Goal: Complete Application Form: Complete application form

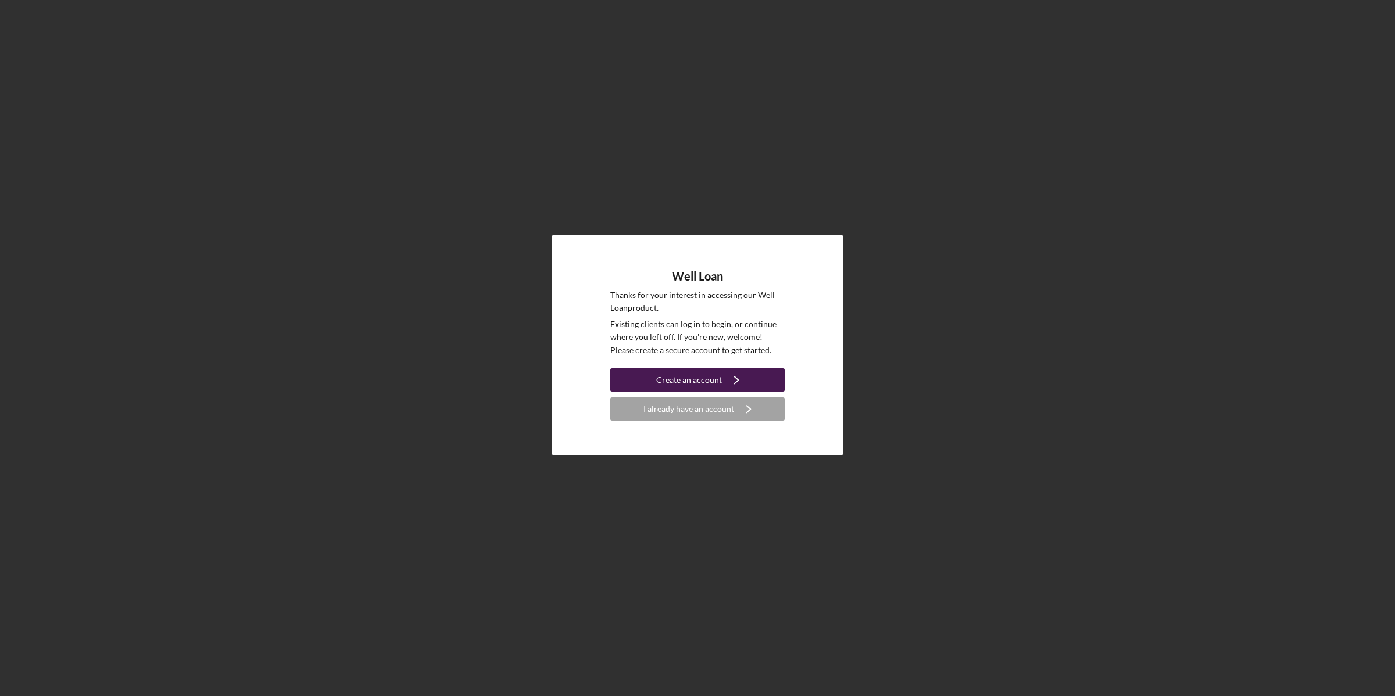
click at [712, 382] on div "Create an account" at bounding box center [689, 379] width 66 height 23
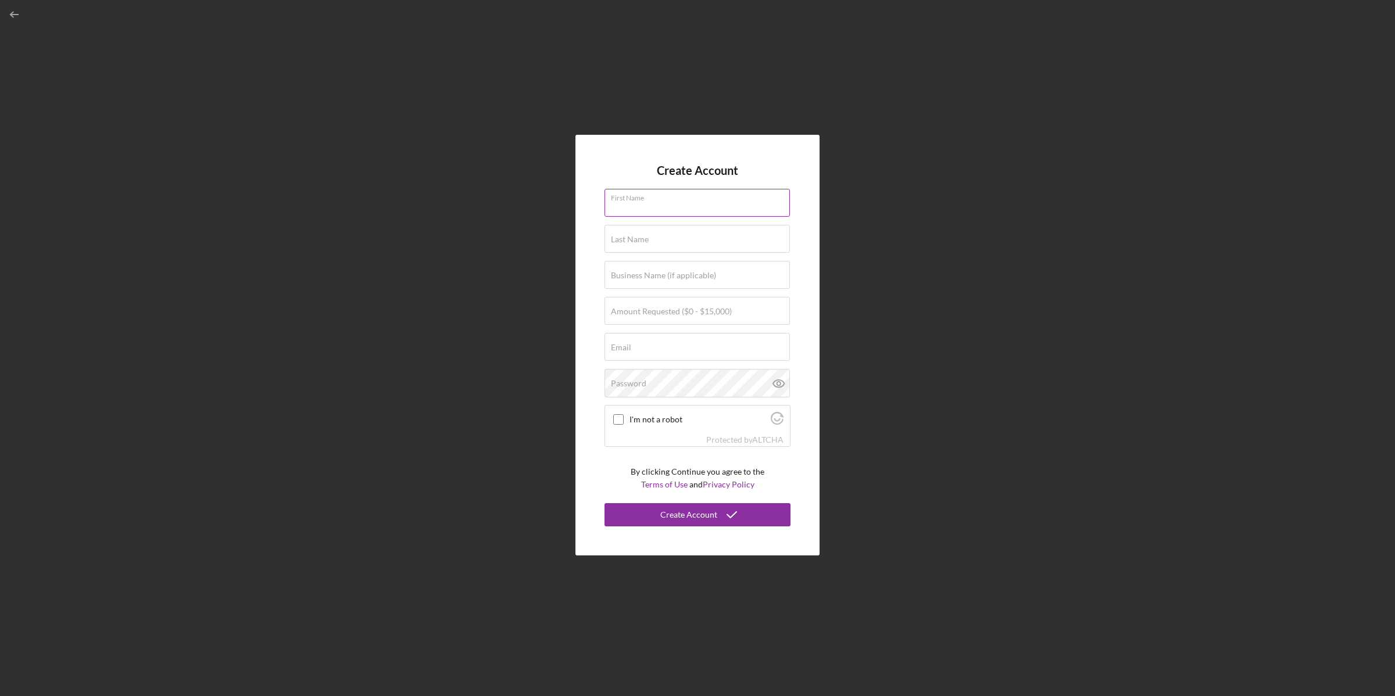
click at [662, 205] on input "First Name" at bounding box center [696, 203] width 185 height 28
type input "Phelisha"
type input "[PERSON_NAME]"
type input "[EMAIL_ADDRESS][DOMAIN_NAME]"
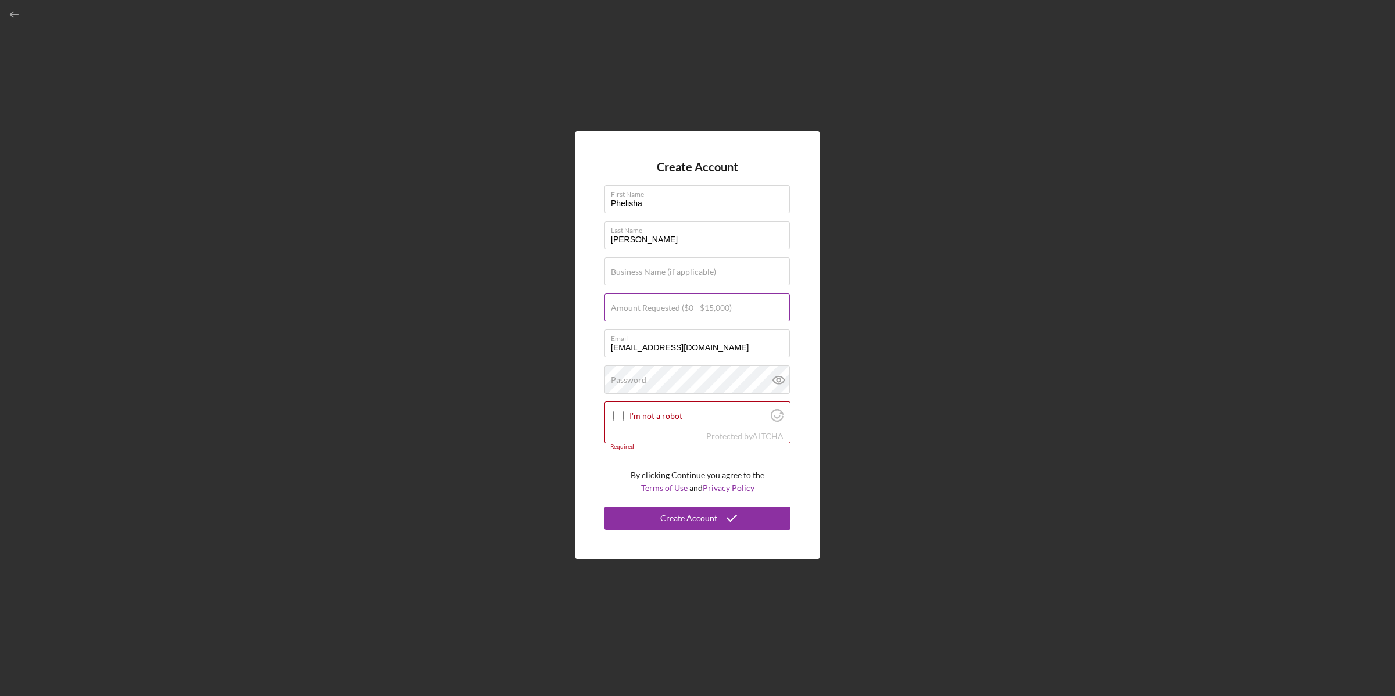
click at [682, 308] on label "Amount Requested ($0 - $15,000)" at bounding box center [671, 307] width 121 height 9
click at [682, 308] on input "Amount Requested ($0 - $15,000)" at bounding box center [696, 307] width 185 height 28
type input "$5,000"
drag, startPoint x: 722, startPoint y: 346, endPoint x: 565, endPoint y: 354, distance: 157.1
click at [567, 354] on div "Create Account First Name [PERSON_NAME] Last Name [PERSON_NAME] Business Name (…" at bounding box center [697, 345] width 1383 height 690
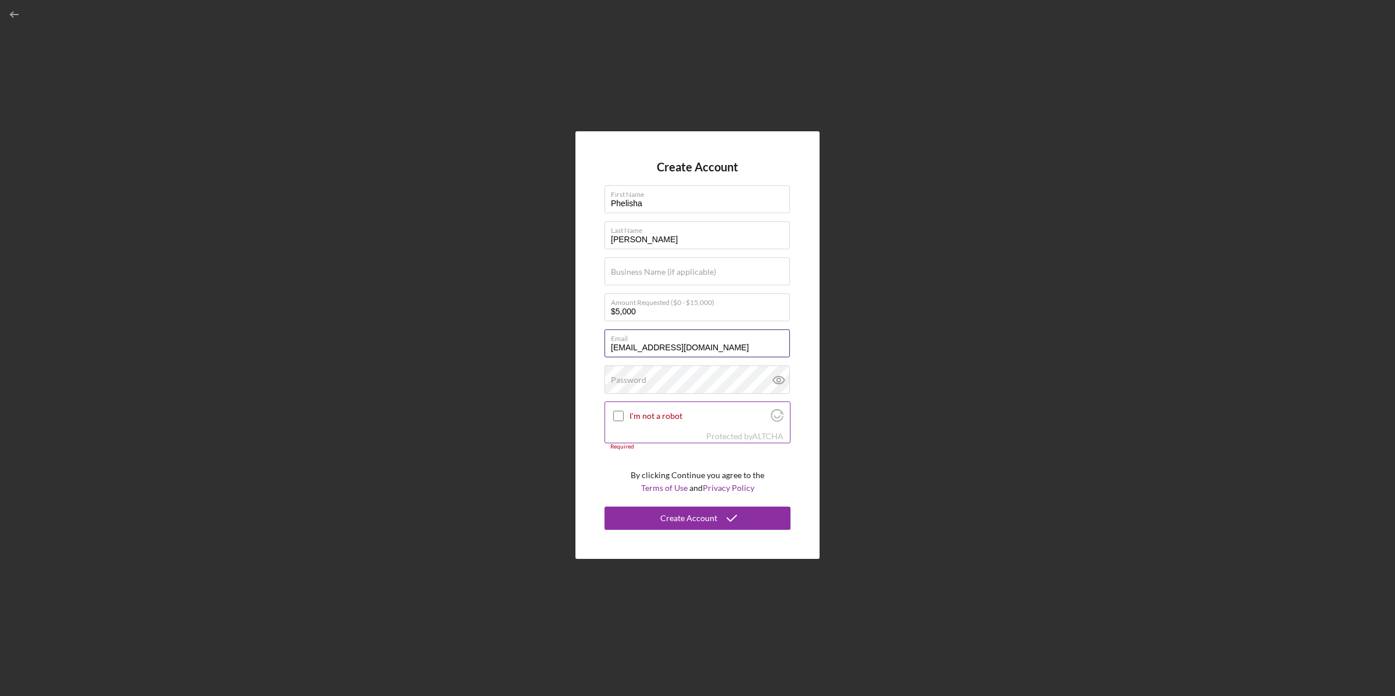
type input "[EMAIL_ADDRESS][DOMAIN_NAME]"
click at [617, 417] on input "I'm not a robot" at bounding box center [618, 416] width 10 height 10
checkbox input "true"
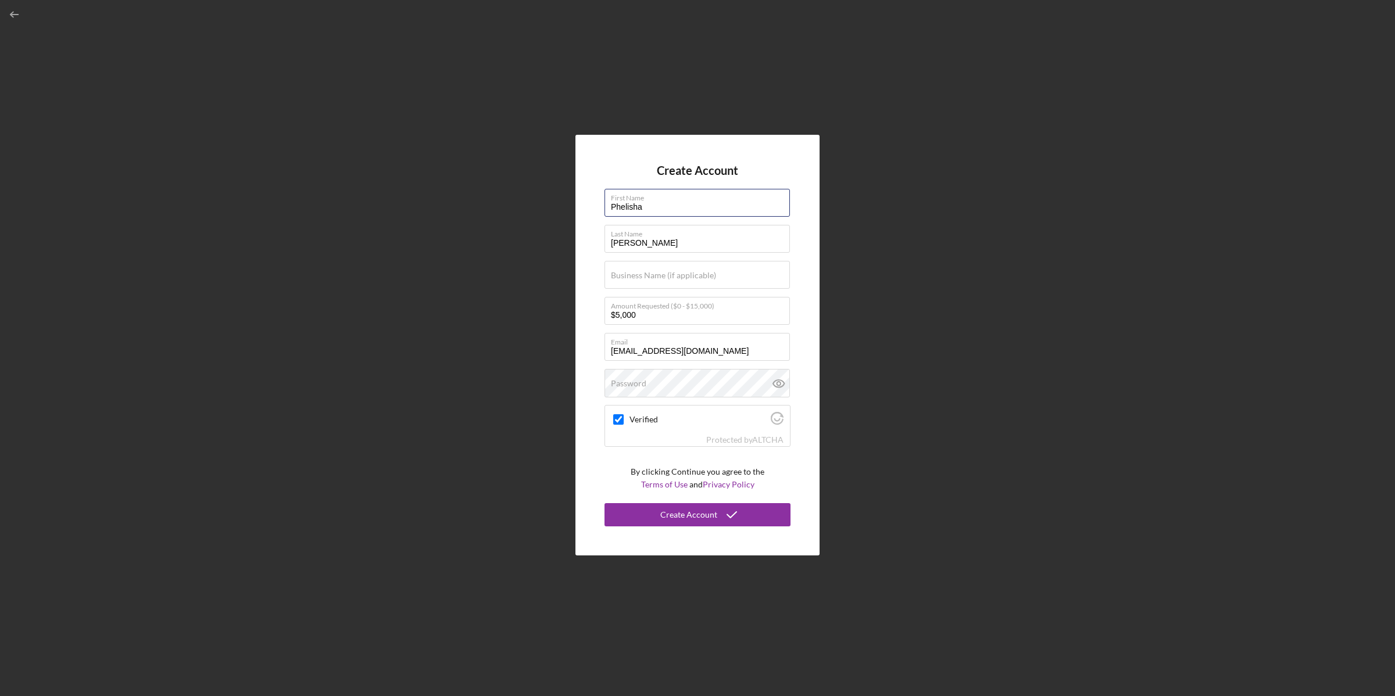
drag, startPoint x: 658, startPoint y: 202, endPoint x: 568, endPoint y: 214, distance: 90.2
click at [568, 214] on div "Create Account First Name [PERSON_NAME] Last Name [PERSON_NAME] Business Name (…" at bounding box center [697, 345] width 1383 height 690
type input "Young"
click at [636, 379] on label "Password" at bounding box center [628, 383] width 35 height 9
click at [773, 386] on icon at bounding box center [778, 383] width 29 height 29
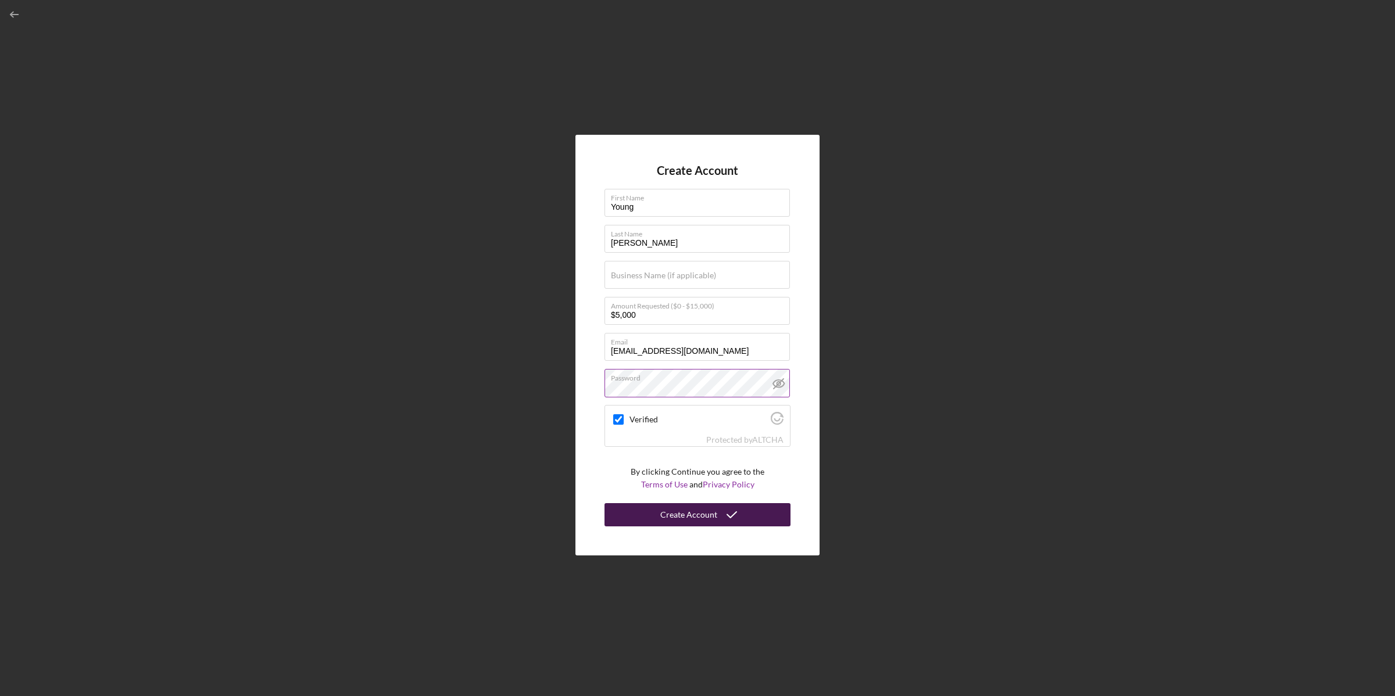
click at [675, 519] on div "Create Account" at bounding box center [688, 514] width 57 height 23
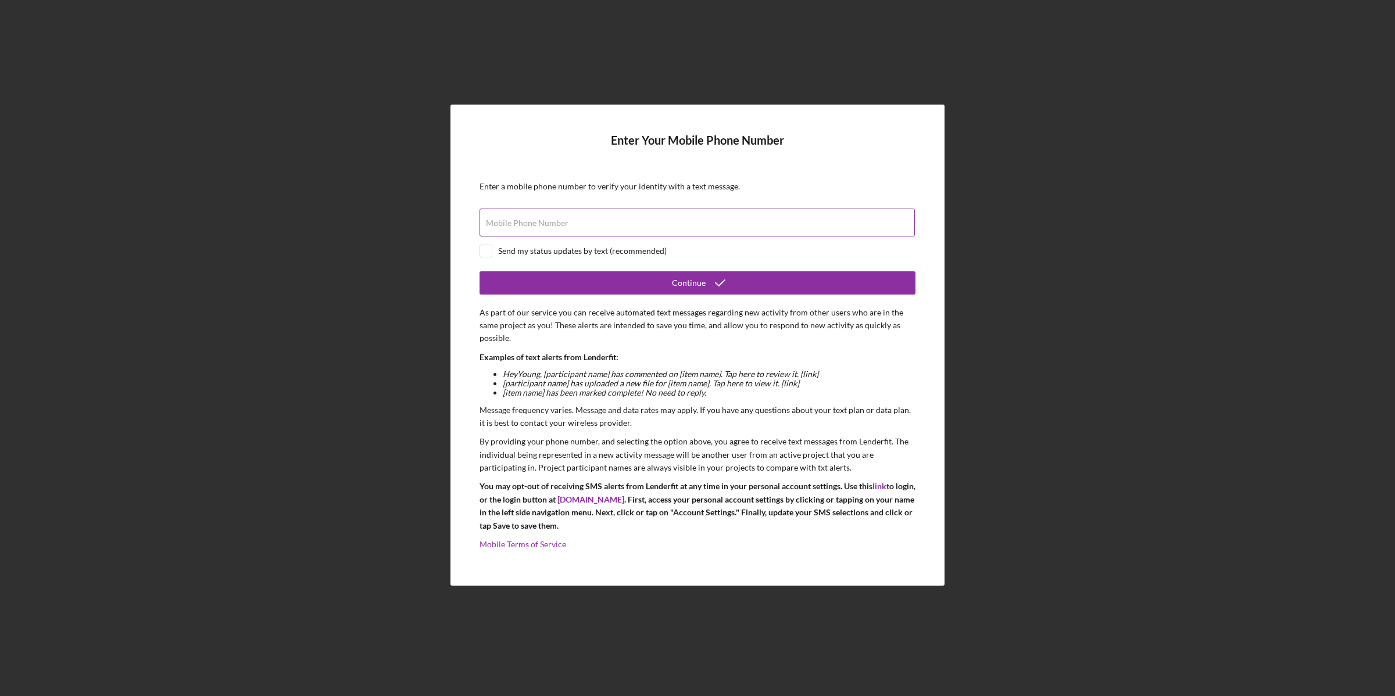
click at [672, 216] on div "Mobile Phone Number" at bounding box center [697, 223] width 436 height 29
type input "[PHONE_NUMBER]"
click at [486, 253] on input "checkbox" at bounding box center [486, 251] width 12 height 12
checkbox input "true"
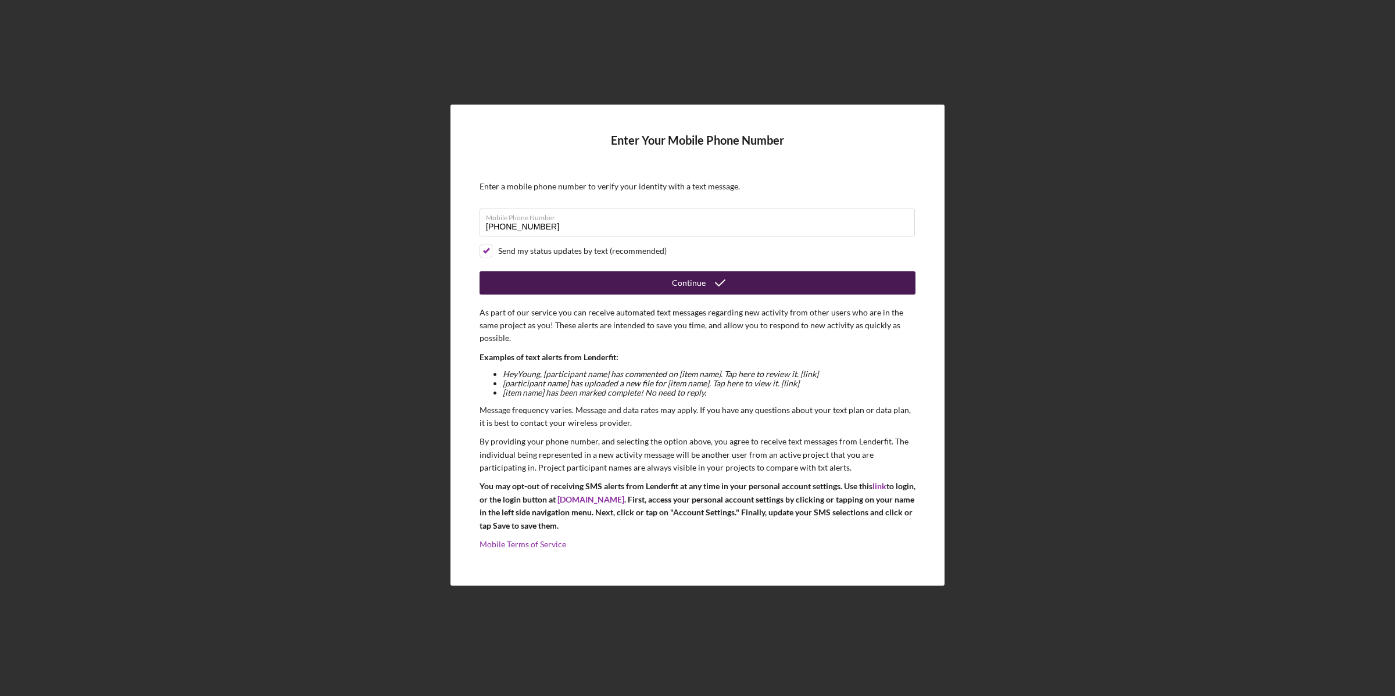
click at [591, 288] on button "Continue" at bounding box center [697, 282] width 436 height 23
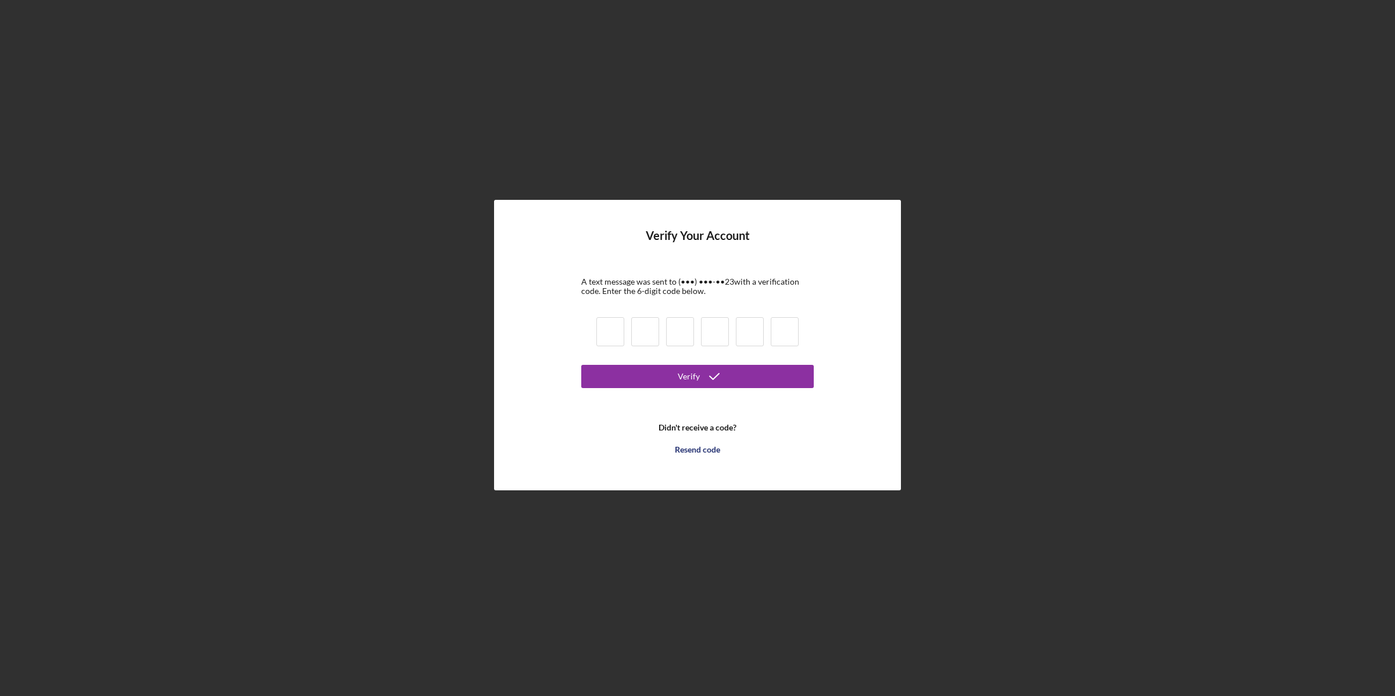
click at [608, 332] on input at bounding box center [610, 331] width 28 height 29
type input "9"
type input "8"
type input "2"
type input "5"
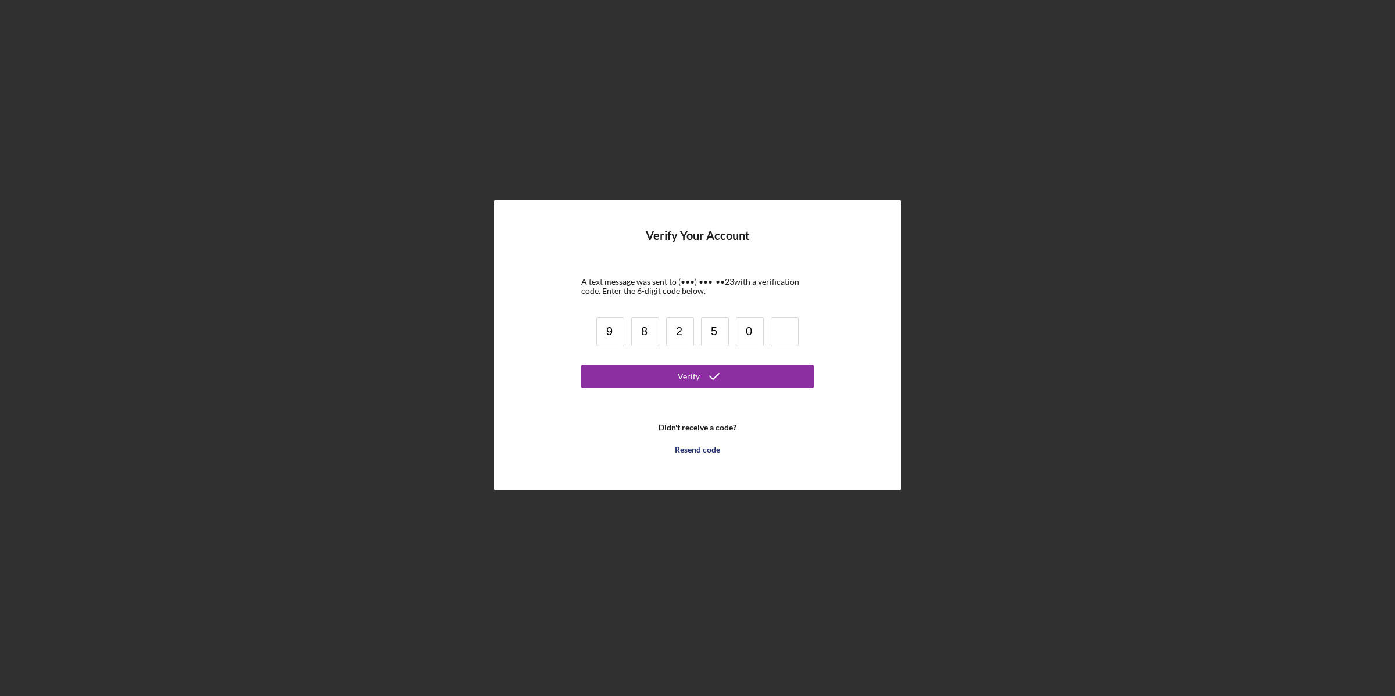
type input "0"
type input "4"
click at [712, 381] on icon "submit" at bounding box center [714, 376] width 29 height 29
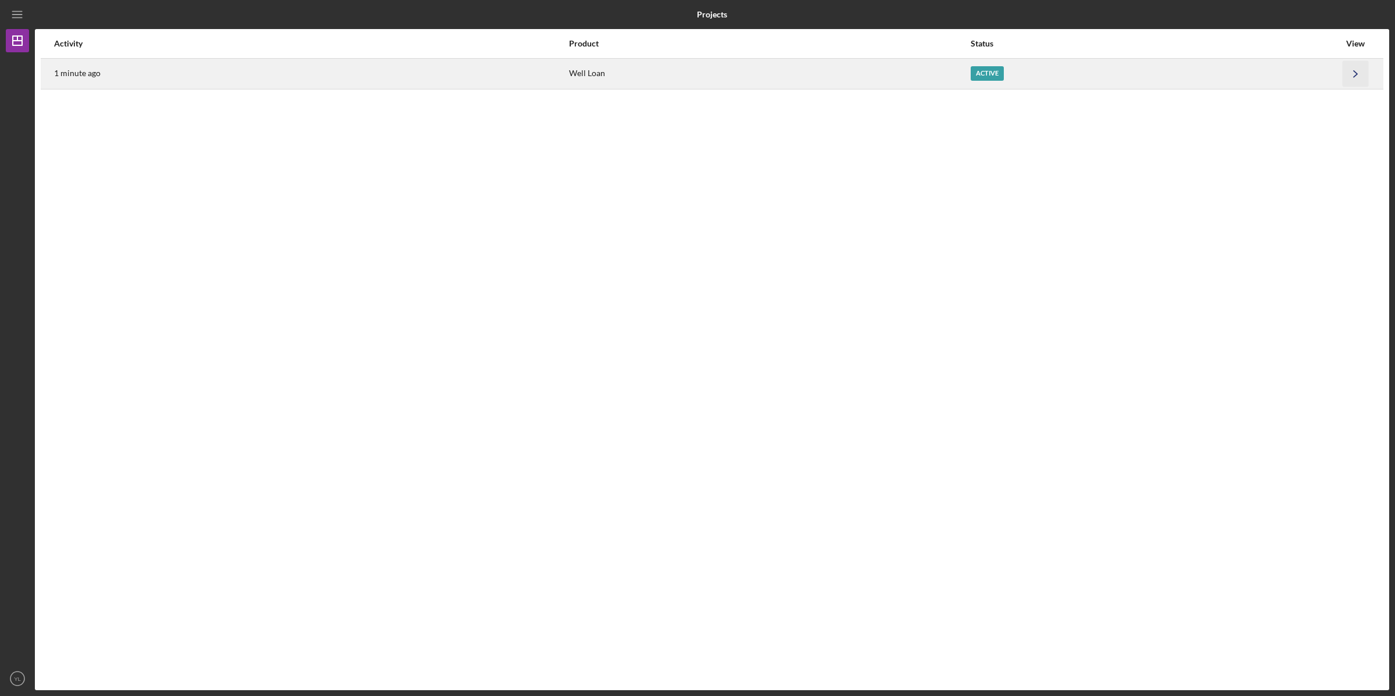
click at [1346, 67] on icon "Icon/Navigate" at bounding box center [1355, 73] width 26 height 26
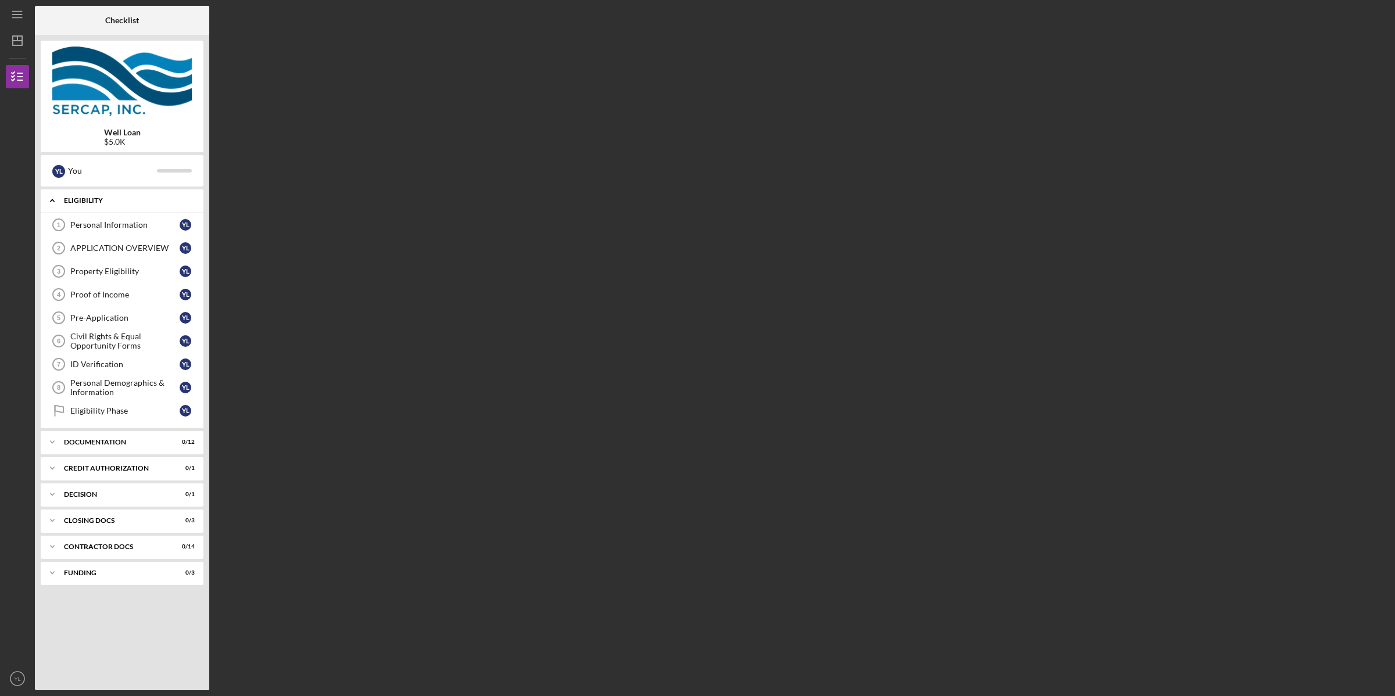
click at [55, 201] on icon "Icon/Expander" at bounding box center [52, 200] width 23 height 23
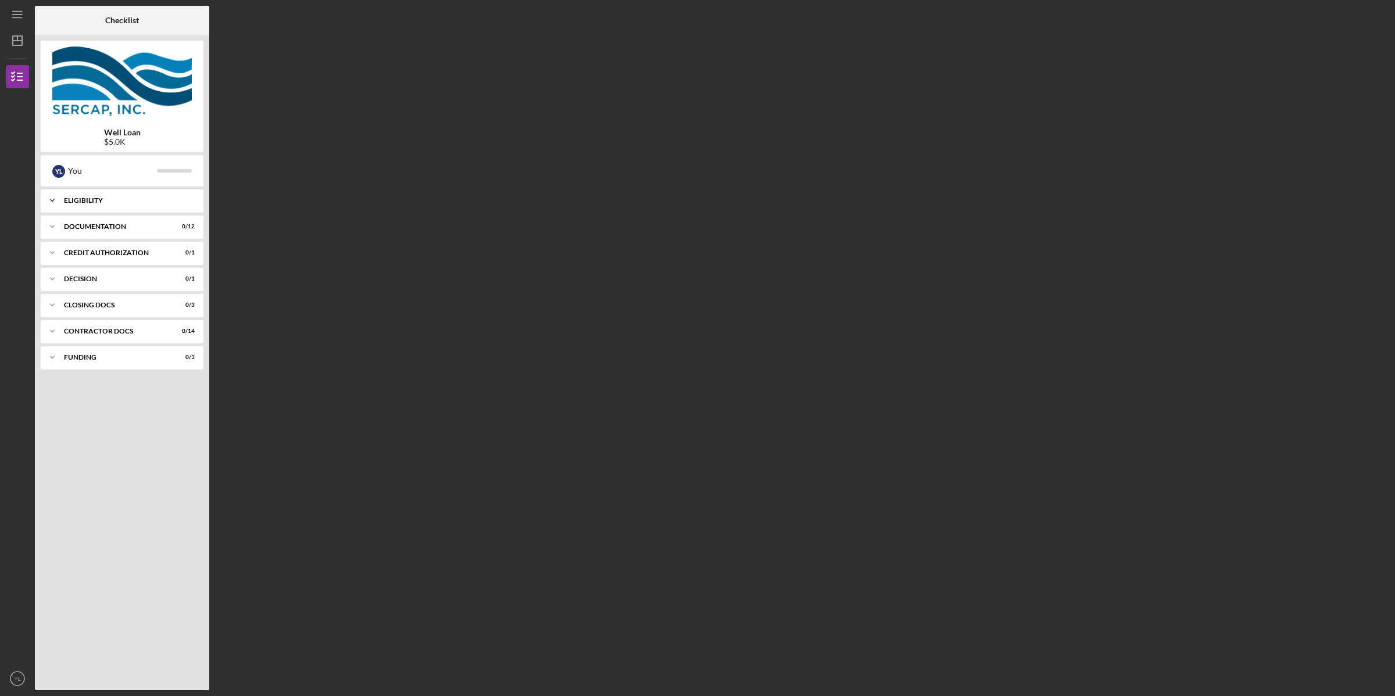
click at [55, 200] on icon "Icon/Expander" at bounding box center [52, 200] width 23 height 23
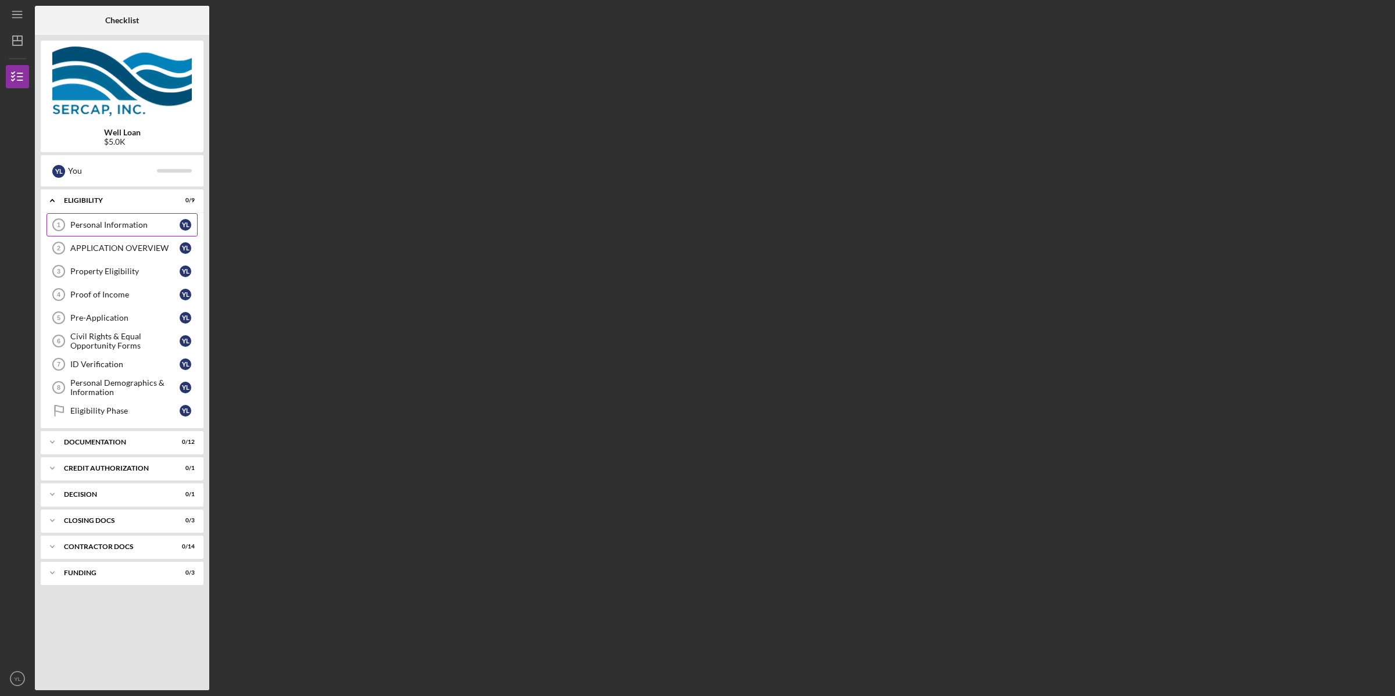
click at [60, 222] on tspan "1" at bounding box center [58, 224] width 3 height 7
